Goal: Transaction & Acquisition: Purchase product/service

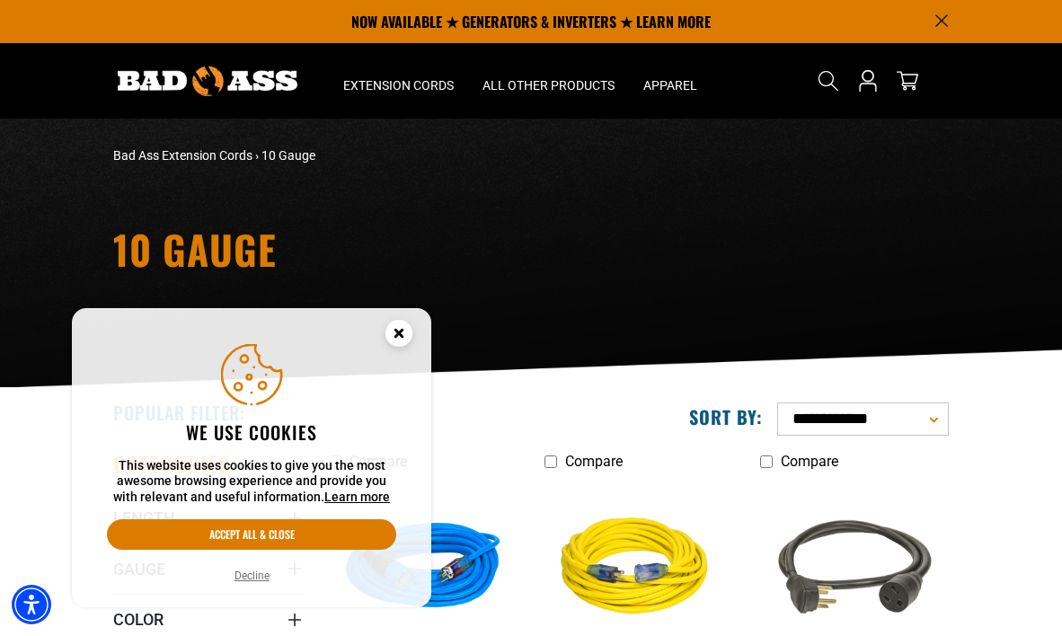
click at [251, 571] on button "Decline" at bounding box center [252, 576] width 46 height 18
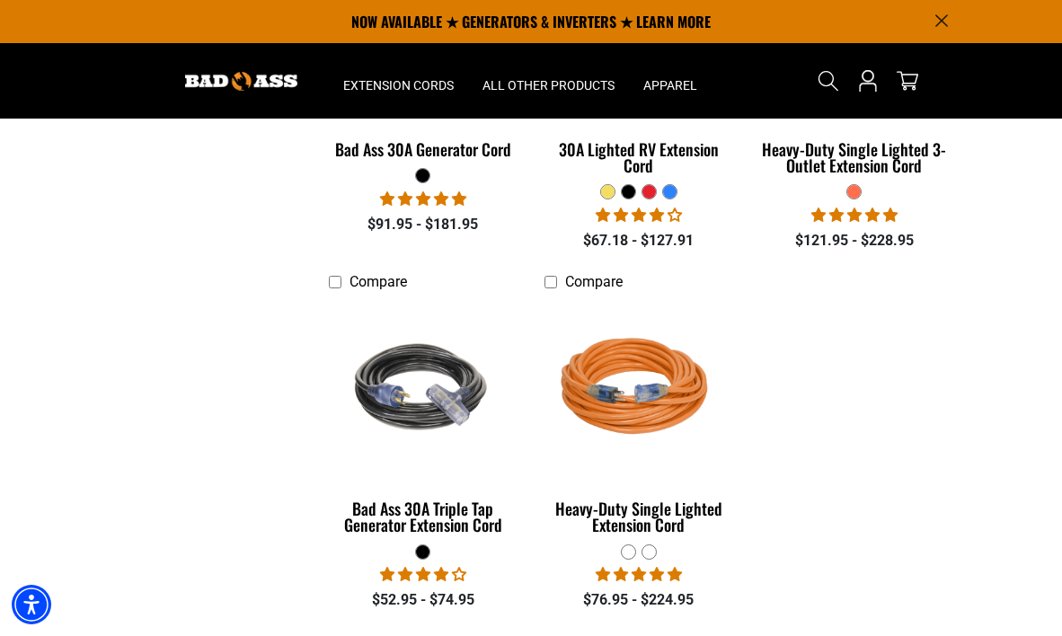
scroll to position [888, 0]
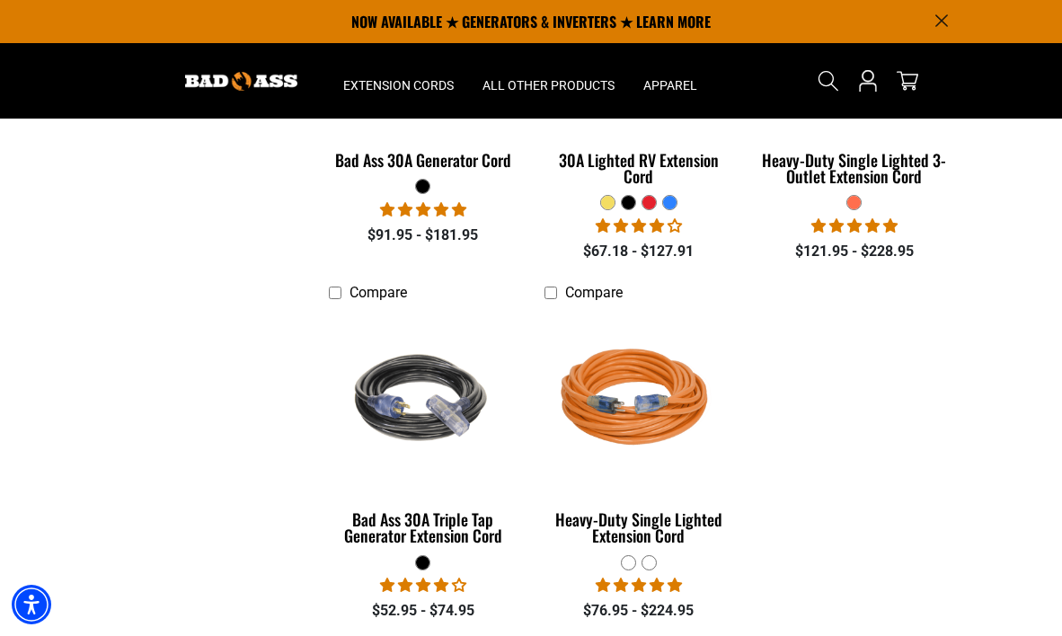
click at [418, 422] on img at bounding box center [423, 400] width 194 height 174
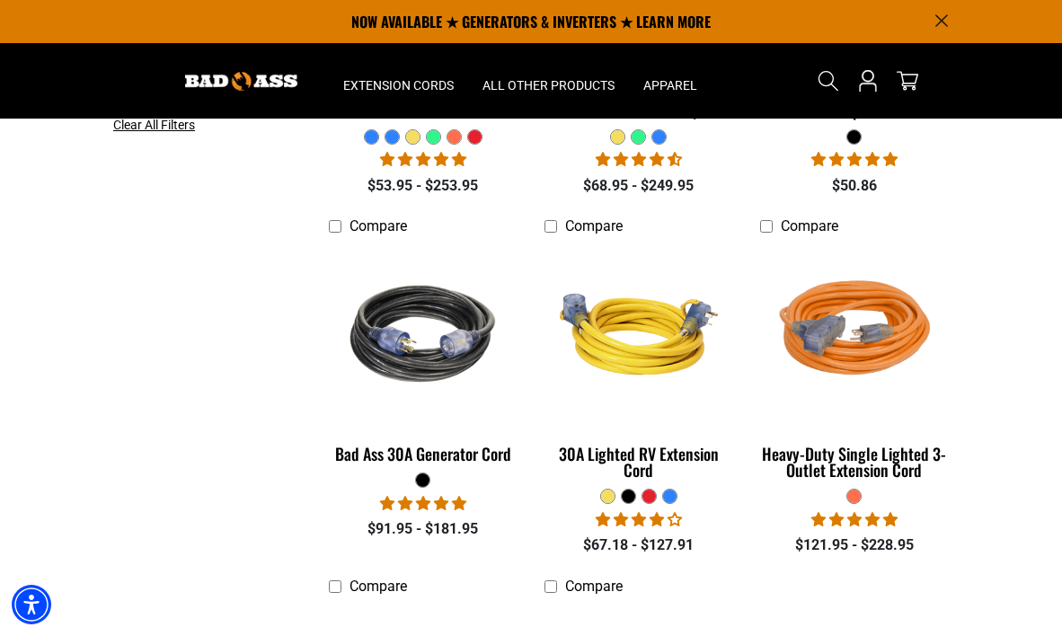
scroll to position [565, 0]
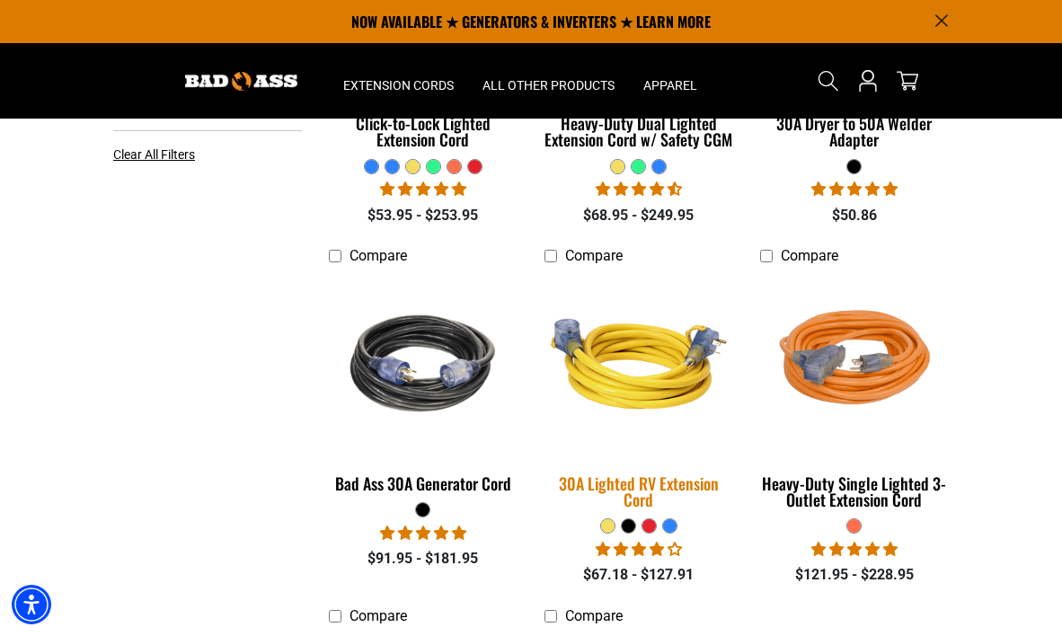
click at [633, 479] on div "30A Lighted RV Extension Cord" at bounding box center [638, 491] width 189 height 32
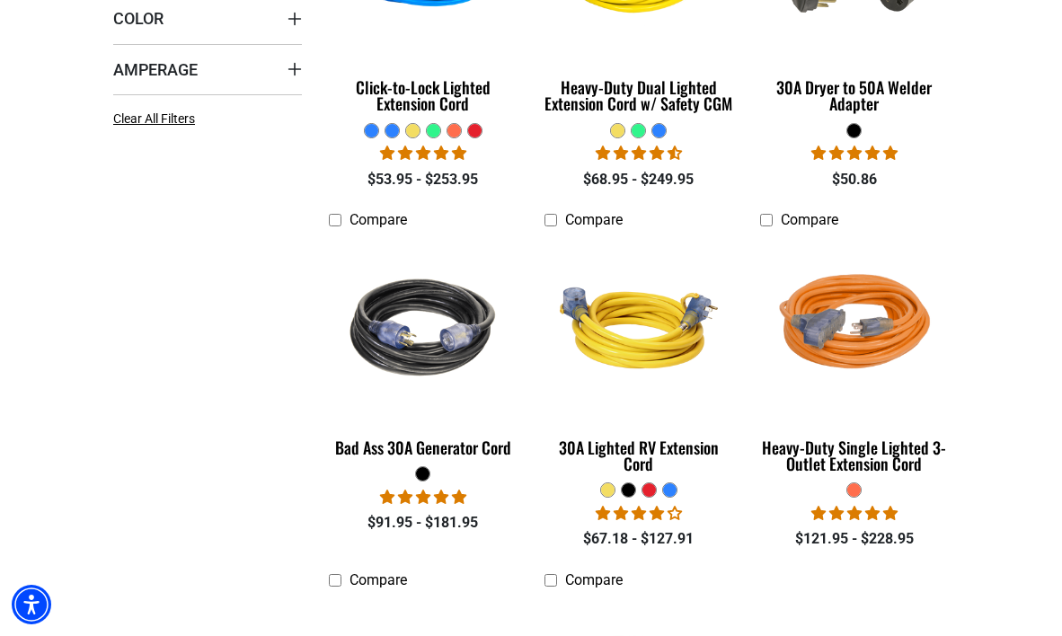
scroll to position [606, 0]
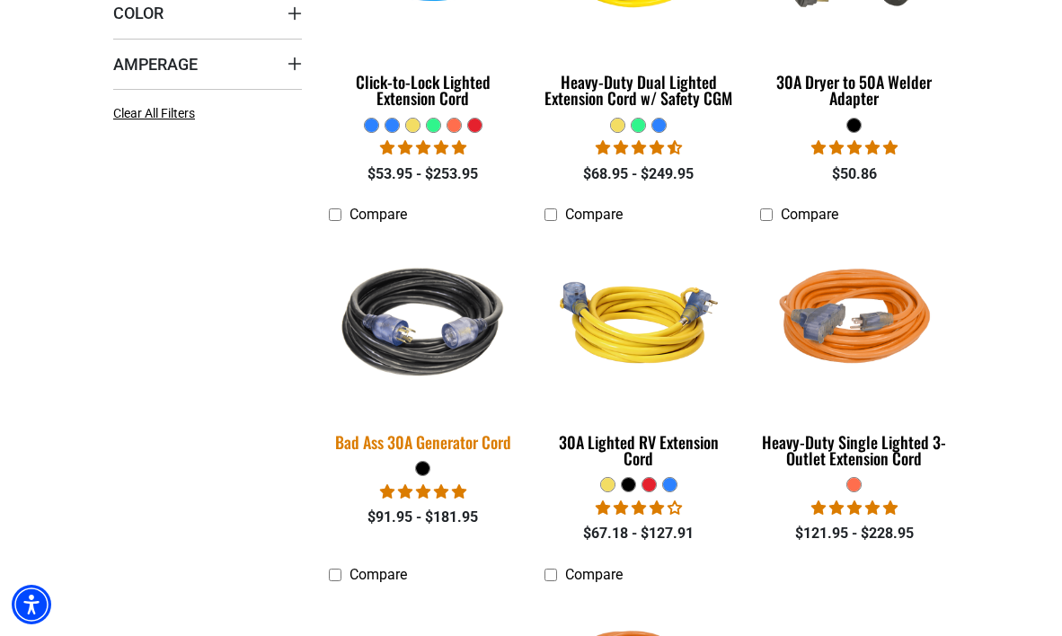
click at [423, 352] on img at bounding box center [423, 322] width 216 height 194
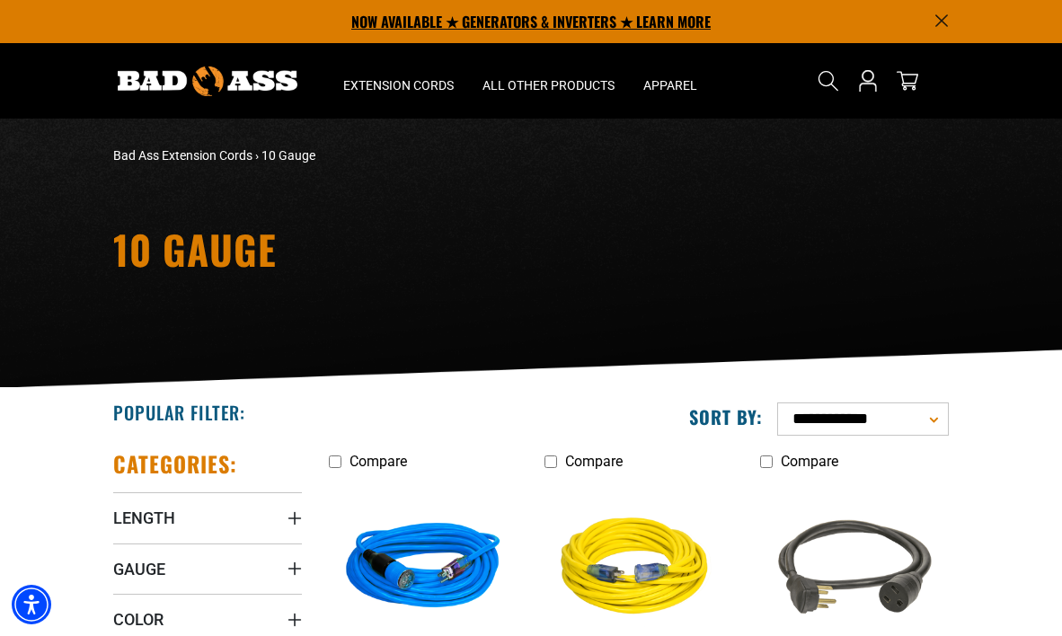
scroll to position [0, 0]
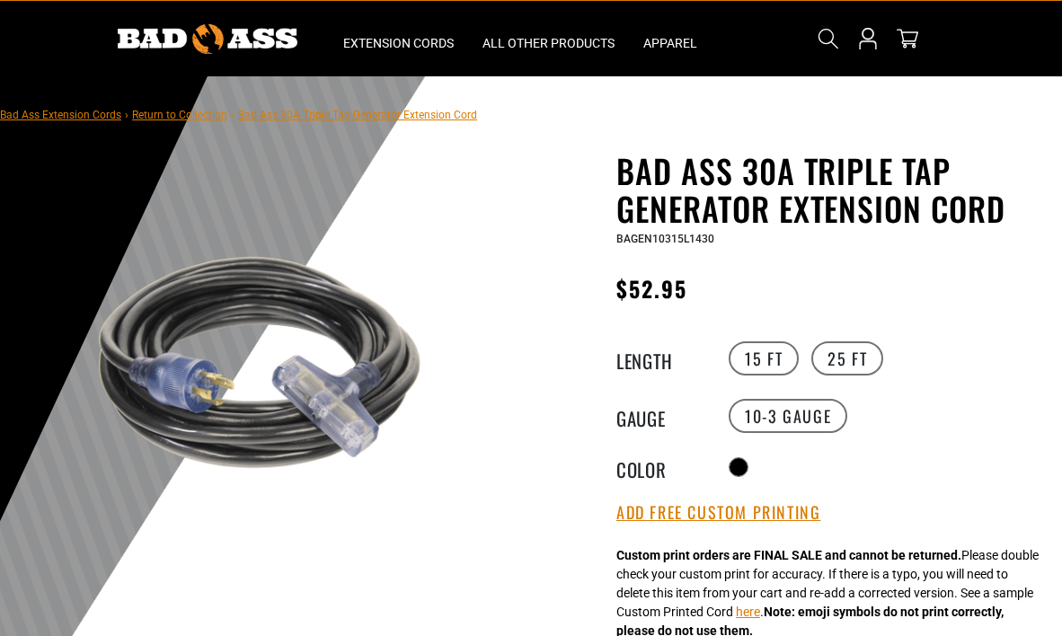
scroll to position [41, 0]
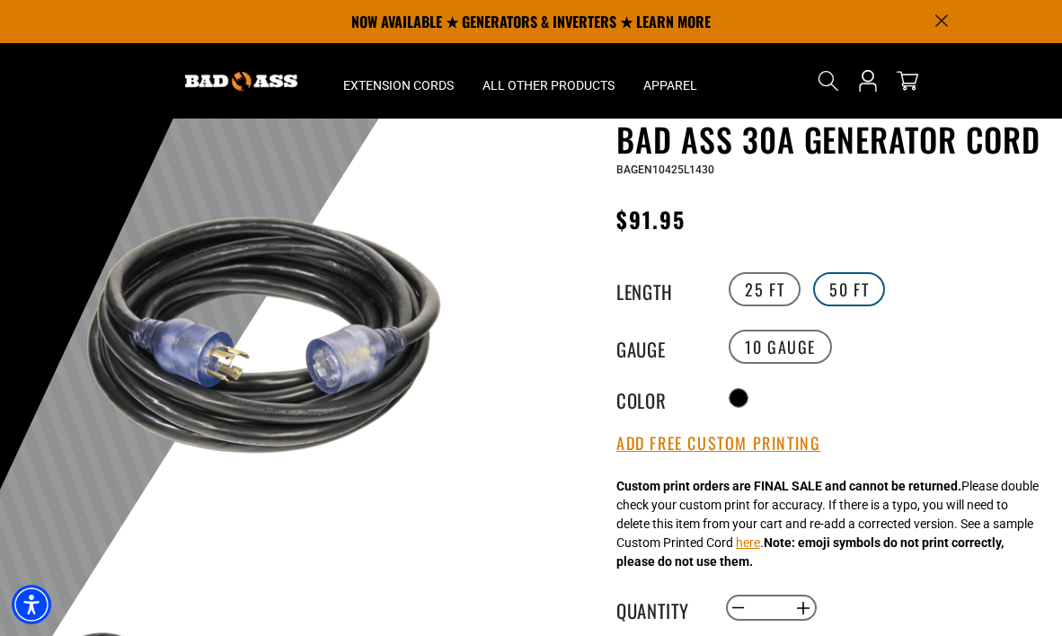
scroll to position [74, 0]
click at [835, 289] on label "50 FT" at bounding box center [849, 289] width 72 height 34
